Goal: Task Accomplishment & Management: Manage account settings

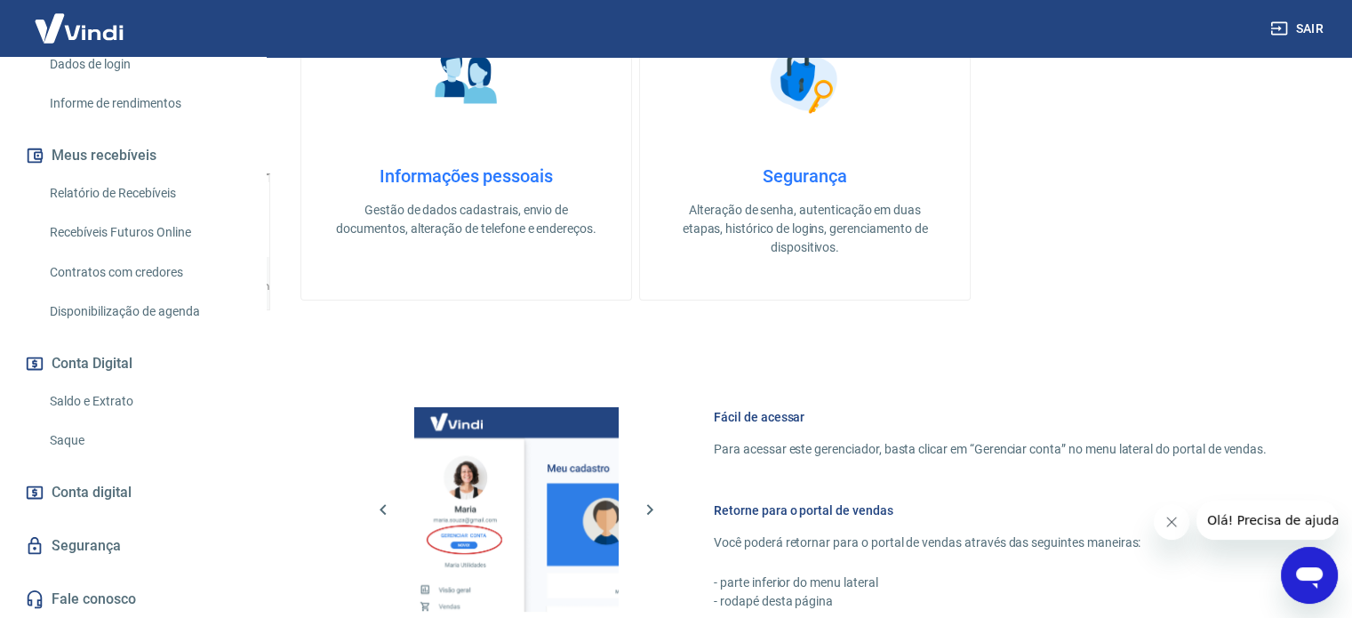
scroll to position [785, 0]
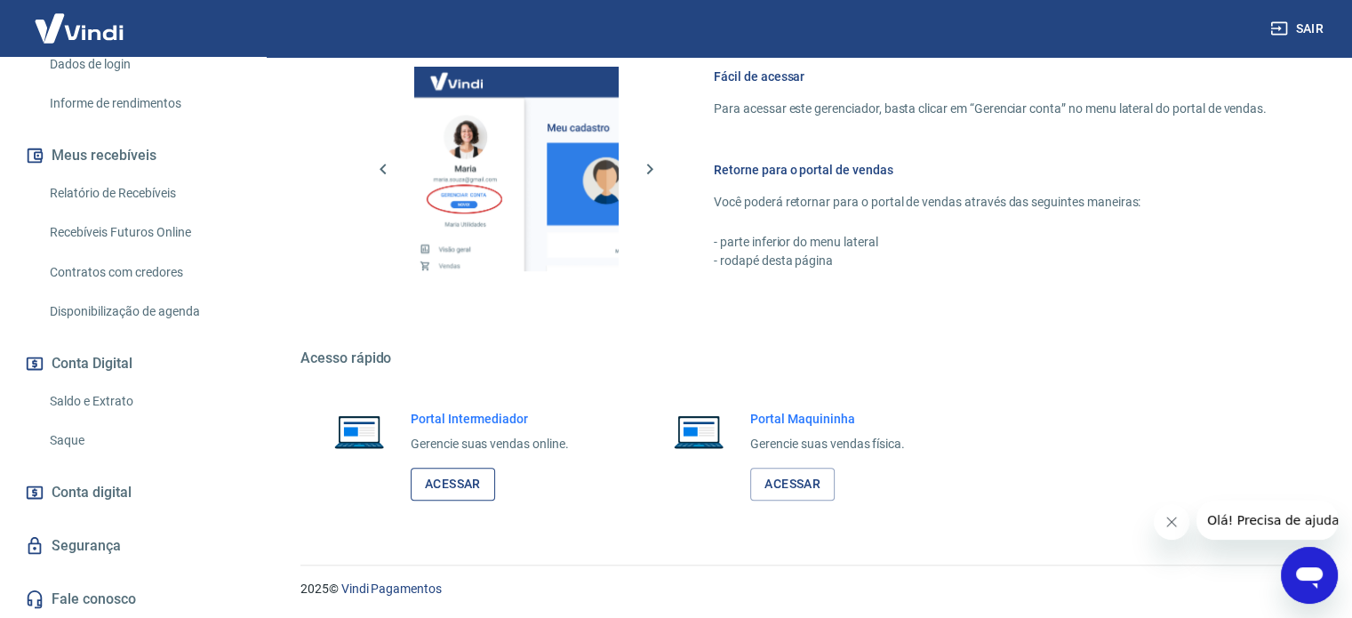
click at [459, 481] on link "Acessar" at bounding box center [453, 484] width 84 height 33
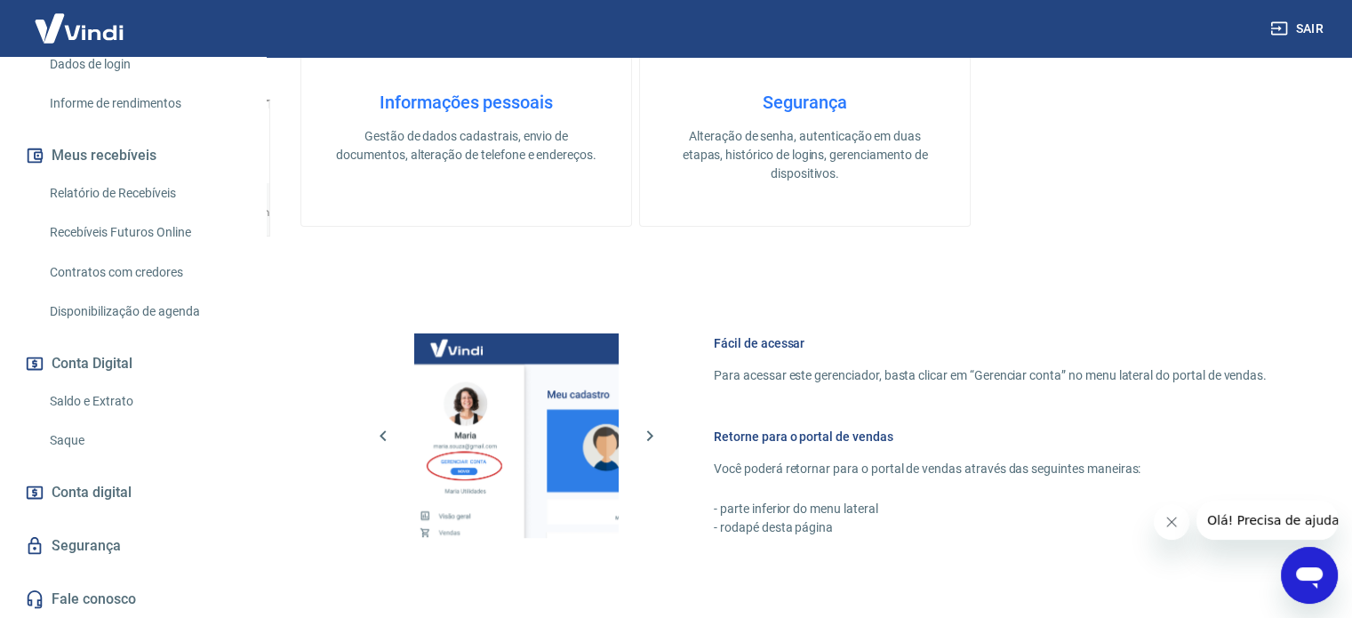
scroll to position [340, 0]
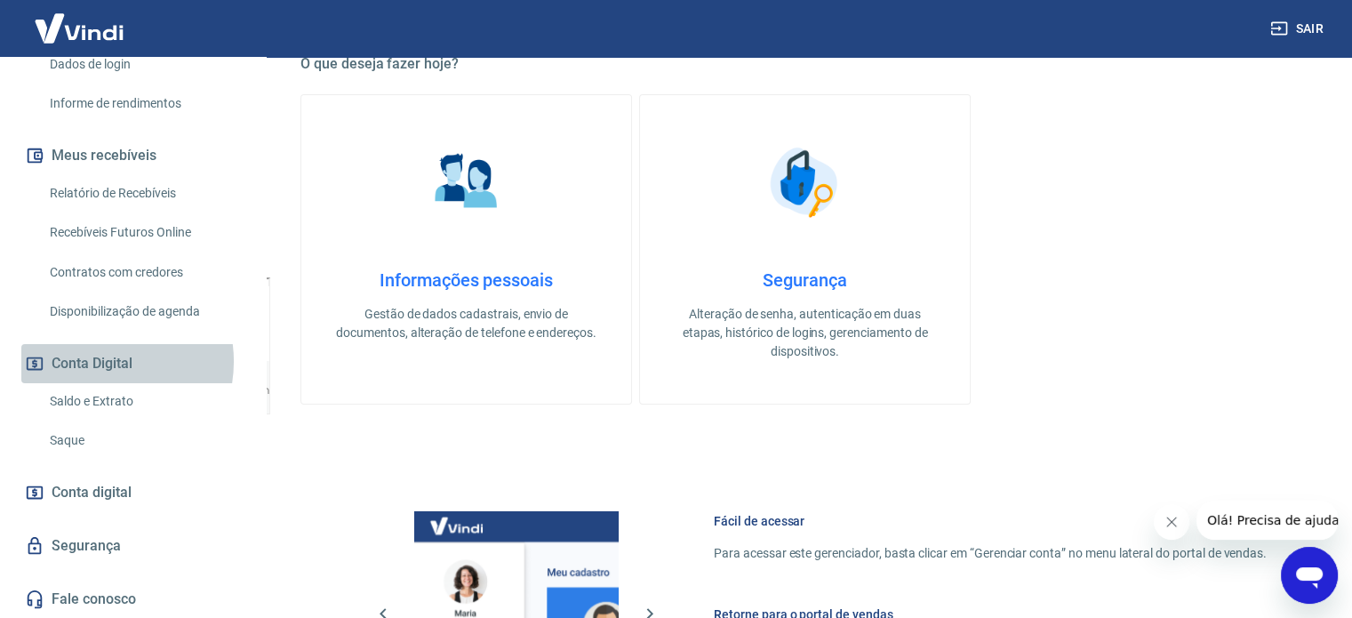
click at [100, 361] on button "Conta Digital" at bounding box center [132, 363] width 223 height 39
